Goal: Download file/media

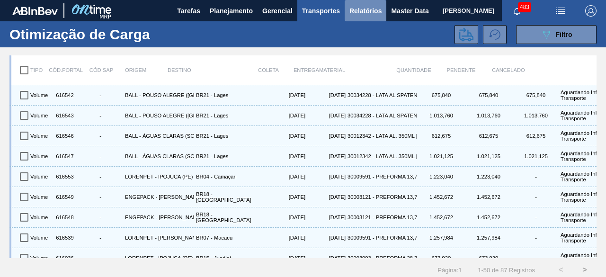
click at [356, 15] on span "Relatórios" at bounding box center [366, 10] width 32 height 11
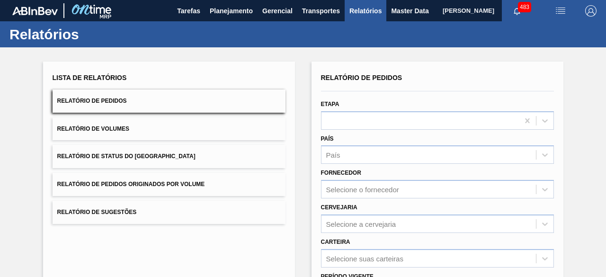
click at [148, 78] on div "Lista de Relatórios" at bounding box center [169, 78] width 233 height 14
click at [124, 78] on span "Lista de Relatórios" at bounding box center [90, 78] width 74 height 8
click at [104, 78] on span "Lista de Relatórios" at bounding box center [90, 78] width 74 height 8
click at [111, 97] on button "Relatório de Pedidos" at bounding box center [169, 101] width 233 height 23
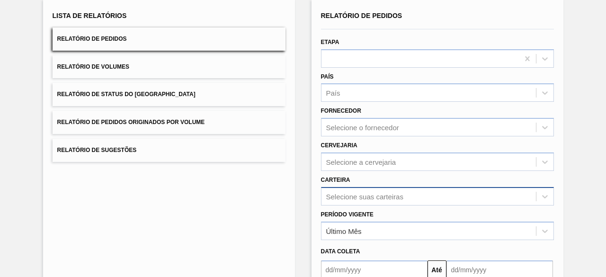
scroll to position [139, 0]
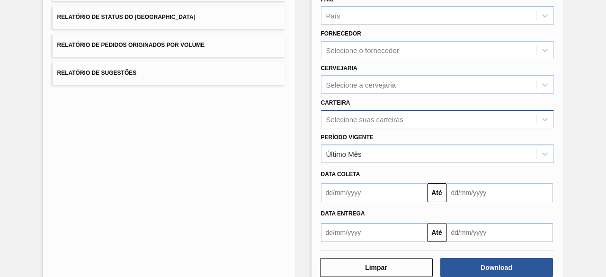
click at [390, 128] on div "Selecione suas carteiras" at bounding box center [437, 119] width 233 height 18
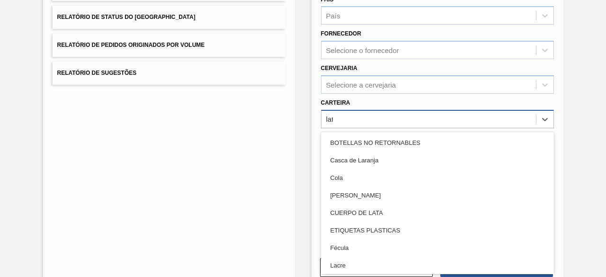
type input "lata"
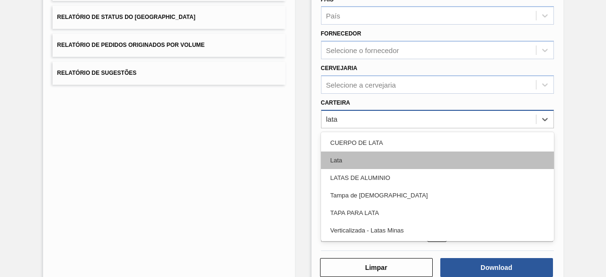
click at [373, 160] on div "Lata" at bounding box center [437, 161] width 233 height 18
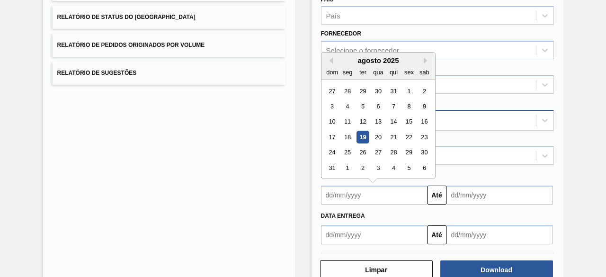
click at [381, 198] on input "text" at bounding box center [374, 195] width 107 height 19
click at [362, 140] on div "19" at bounding box center [362, 137] width 13 height 13
type input "[DATE]"
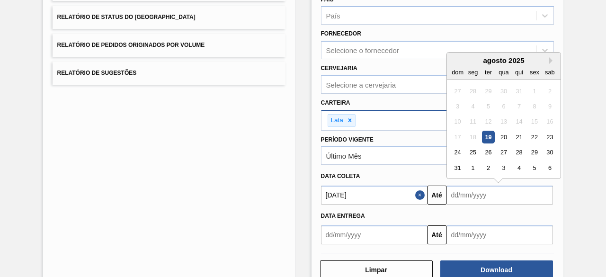
click at [468, 193] on input "text" at bounding box center [500, 195] width 107 height 19
click at [531, 136] on div "22" at bounding box center [534, 137] width 13 height 13
type input "[DATE]"
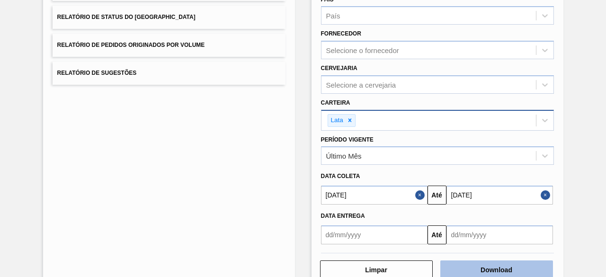
click at [486, 268] on button "Download" at bounding box center [496, 270] width 113 height 19
click at [504, 263] on button "Download" at bounding box center [496, 270] width 113 height 19
click at [544, 197] on button "Close" at bounding box center [547, 195] width 12 height 19
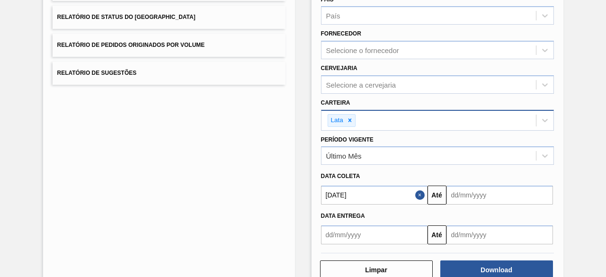
click at [420, 196] on button "Close" at bounding box center [421, 195] width 12 height 19
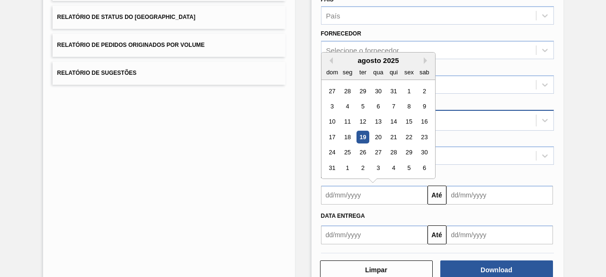
click at [389, 196] on input "text" at bounding box center [374, 195] width 107 height 19
click at [409, 103] on div "8" at bounding box center [409, 106] width 13 height 13
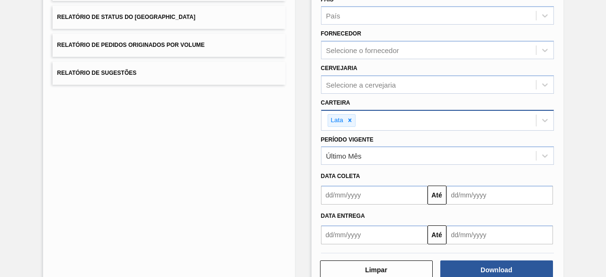
type input "[DATE]"
click at [482, 193] on input "text" at bounding box center [500, 195] width 107 height 19
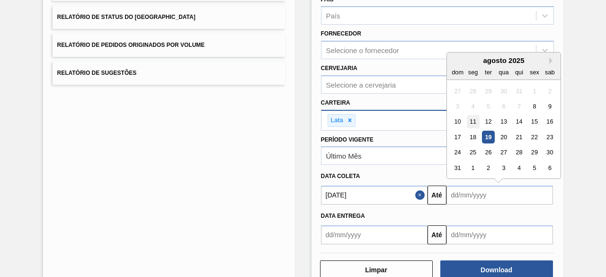
click at [474, 120] on div "11" at bounding box center [473, 122] width 13 height 13
type input "[DATE]"
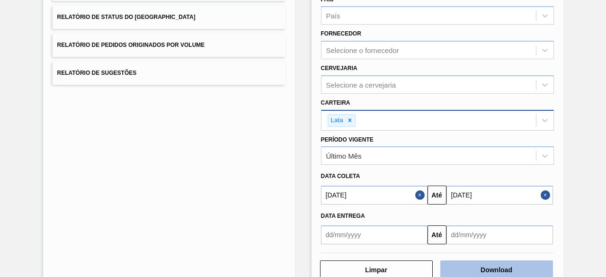
click at [512, 269] on button "Download" at bounding box center [496, 270] width 113 height 19
